Goal: Transaction & Acquisition: Purchase product/service

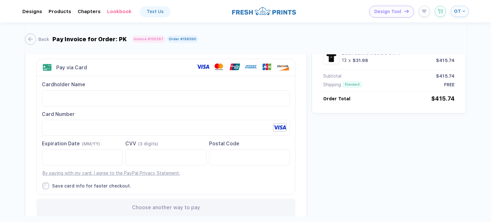
scroll to position [98, 0]
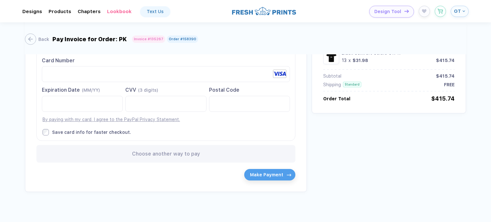
click at [49, 133] on label "Save card info for faster checkout." at bounding box center [166, 132] width 247 height 6
click at [267, 175] on span "Make Payment" at bounding box center [266, 173] width 33 height 5
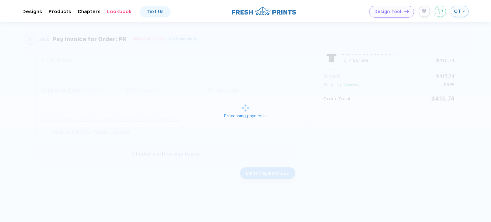
scroll to position [0, 0]
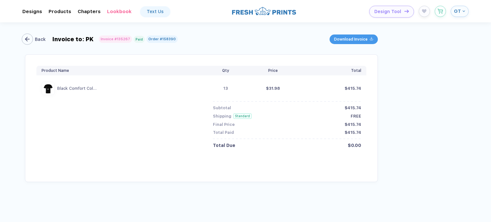
click at [31, 42] on div "button" at bounding box center [27, 39] width 11 height 11
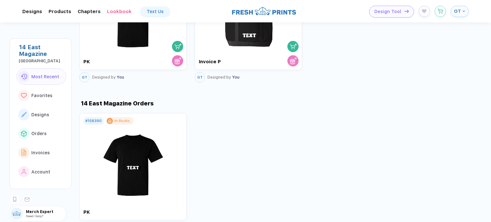
scroll to position [376, 0]
click at [288, 43] on button "button" at bounding box center [292, 44] width 11 height 11
click at [441, 12] on button "button" at bounding box center [440, 9] width 11 height 11
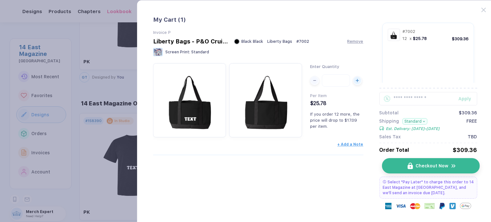
click at [436, 161] on button "Checkout Now" at bounding box center [431, 165] width 98 height 15
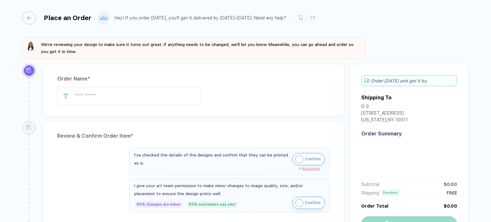
type input "*********"
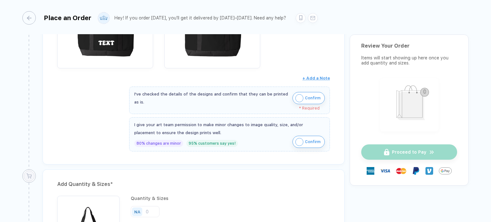
scroll to position [201, 0]
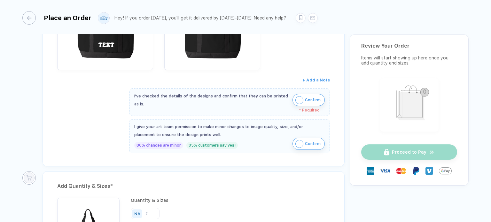
click at [293, 100] on button "Confirm" at bounding box center [309, 100] width 32 height 12
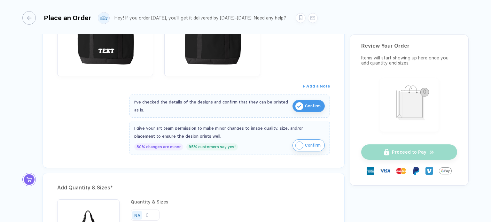
scroll to position [267, 0]
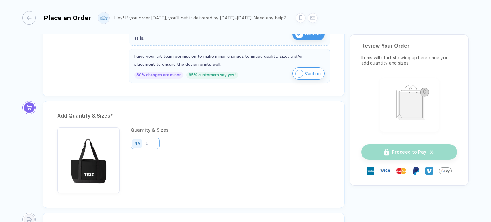
click at [148, 144] on input "number" at bounding box center [145, 143] width 29 height 11
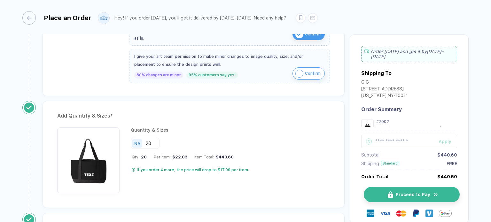
type input "20"
click at [396, 196] on span "Proceed to Pay" at bounding box center [413, 194] width 35 height 5
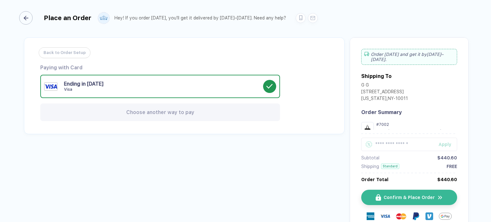
click at [28, 18] on line "button" at bounding box center [26, 18] width 4 height 0
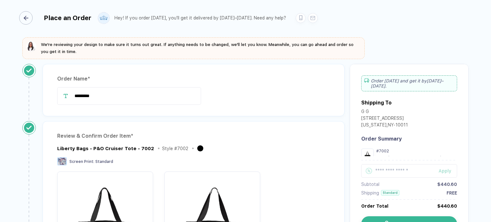
click at [27, 14] on div "button" at bounding box center [25, 17] width 13 height 13
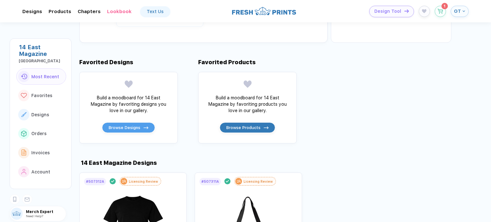
scroll to position [165, 0]
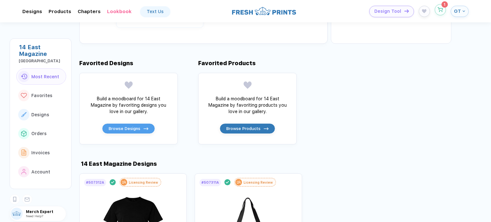
click at [440, 10] on icon "button" at bounding box center [440, 9] width 5 height 5
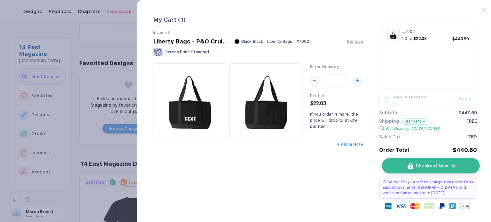
click at [435, 164] on span "Checkout Now" at bounding box center [432, 165] width 33 height 5
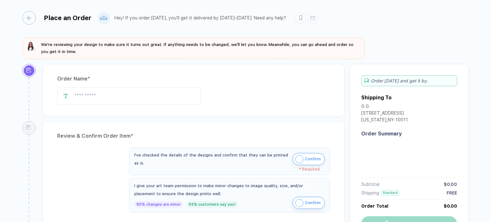
type input "*********"
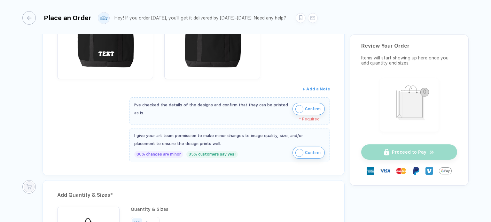
scroll to position [192, 0]
click at [305, 110] on span "Confirm" at bounding box center [313, 109] width 16 height 10
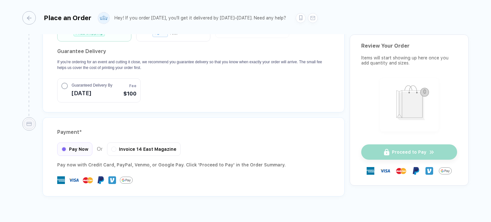
scroll to position [628, 0]
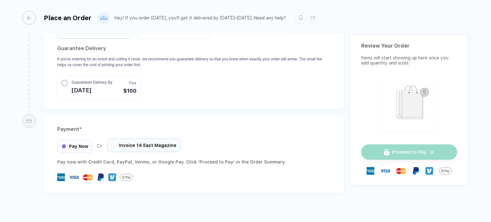
click at [137, 143] on span "Invoice 14 East Magazine" at bounding box center [148, 145] width 58 height 5
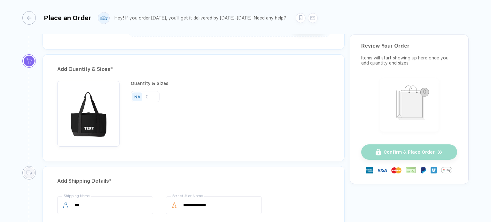
scroll to position [313, 0]
click at [149, 100] on input "number" at bounding box center [145, 96] width 29 height 11
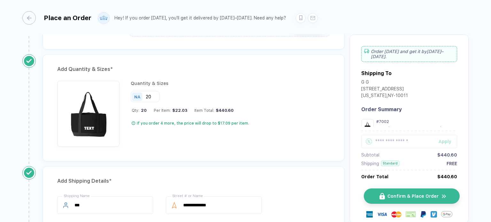
type input "20"
click at [377, 192] on button "Confirm & Place Order" at bounding box center [412, 196] width 96 height 15
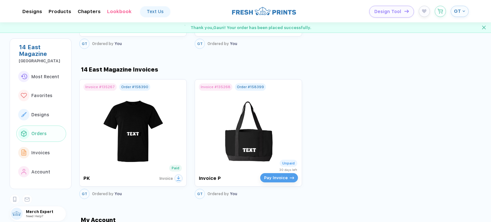
scroll to position [588, 0]
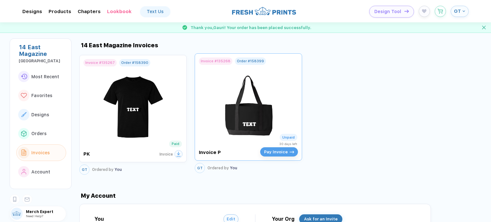
click at [277, 151] on span "Pay Invoice" at bounding box center [276, 152] width 24 height 5
